Goal: Task Accomplishment & Management: Manage account settings

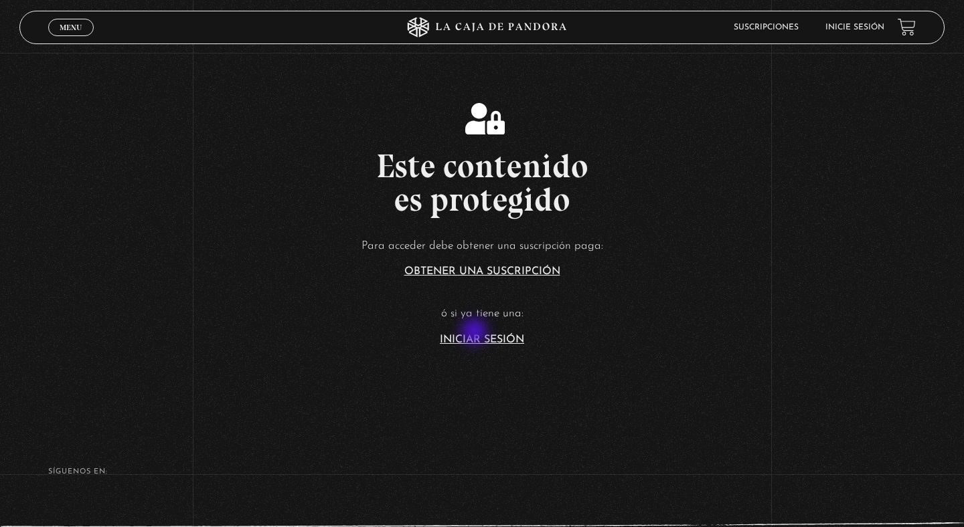
click at [476, 333] on article "Para acceder debe obtener una suscripción paga: Obtener una suscripción ó si ya…" at bounding box center [482, 290] width 964 height 109
click at [485, 343] on link "Iniciar Sesión" at bounding box center [482, 340] width 84 height 11
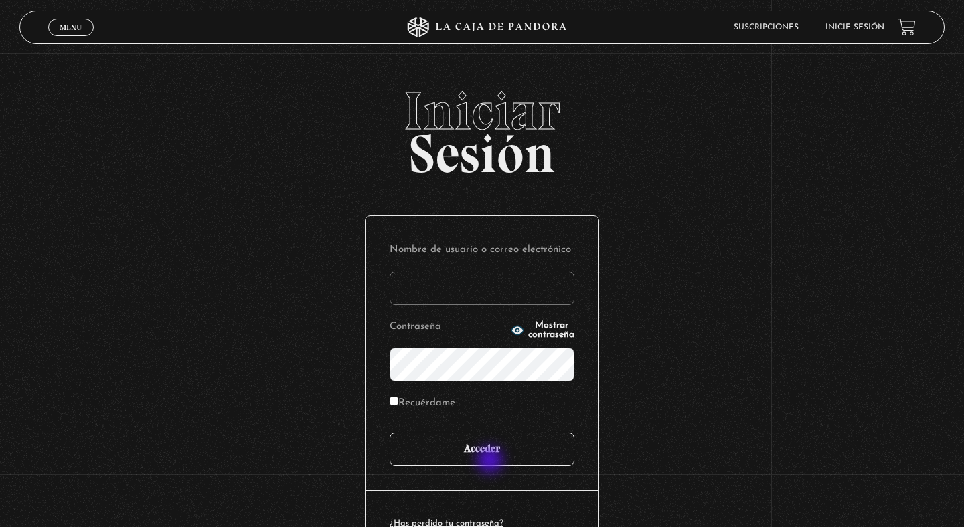
type input "[EMAIL_ADDRESS][DOMAIN_NAME]"
click at [491, 462] on input "Acceder" at bounding box center [482, 449] width 185 height 33
